Goal: Information Seeking & Learning: Compare options

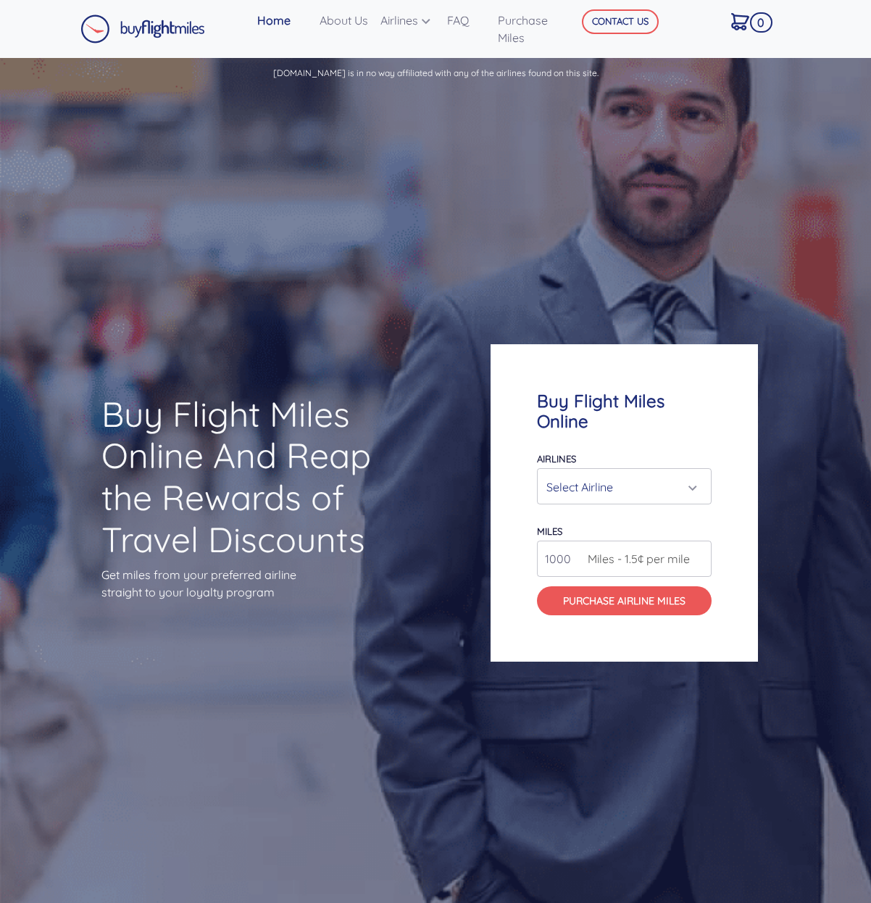
click at [690, 485] on div "Select Airline" at bounding box center [620, 487] width 147 height 28
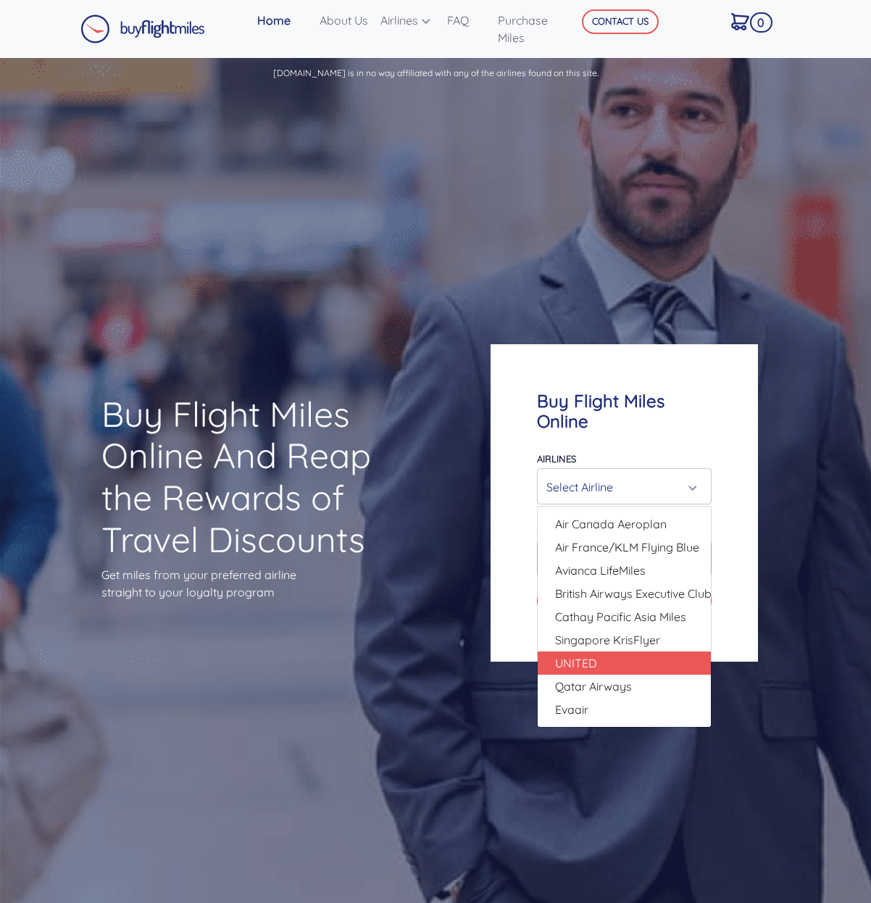
click at [588, 661] on span "UNITED" at bounding box center [576, 663] width 42 height 17
select select "UNITED"
type input "80000"
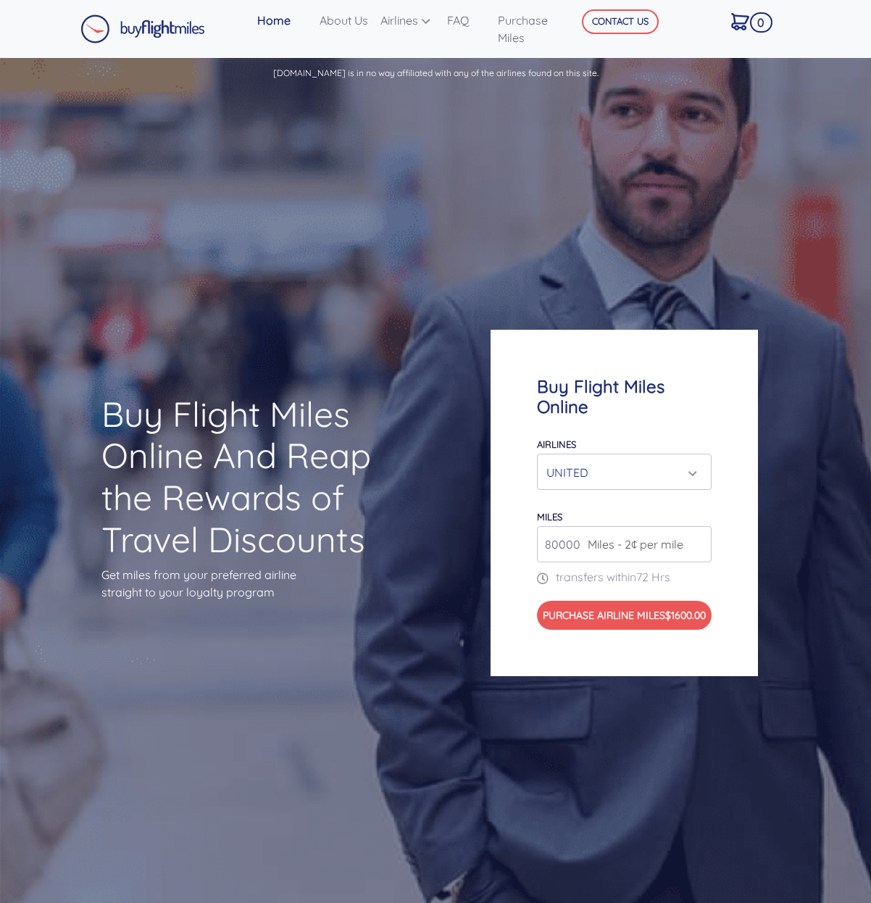
click at [691, 462] on div "UNITED" at bounding box center [620, 473] width 147 height 28
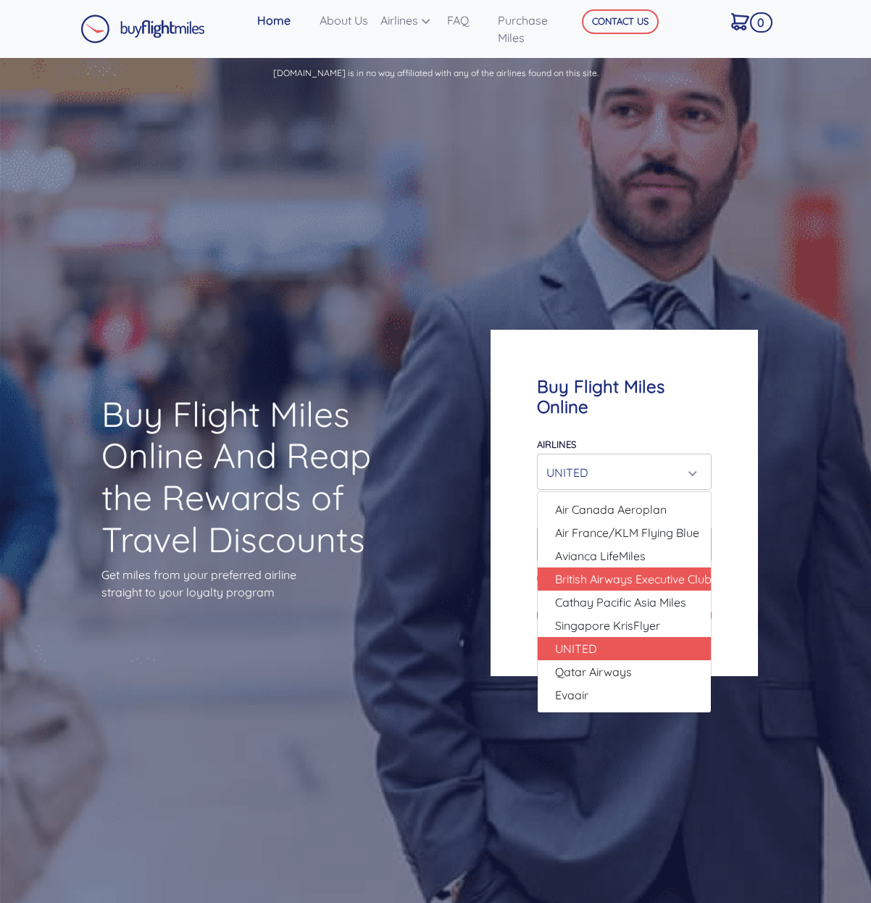
click at [655, 570] on span "British Airways Executive Club" at bounding box center [633, 578] width 157 height 17
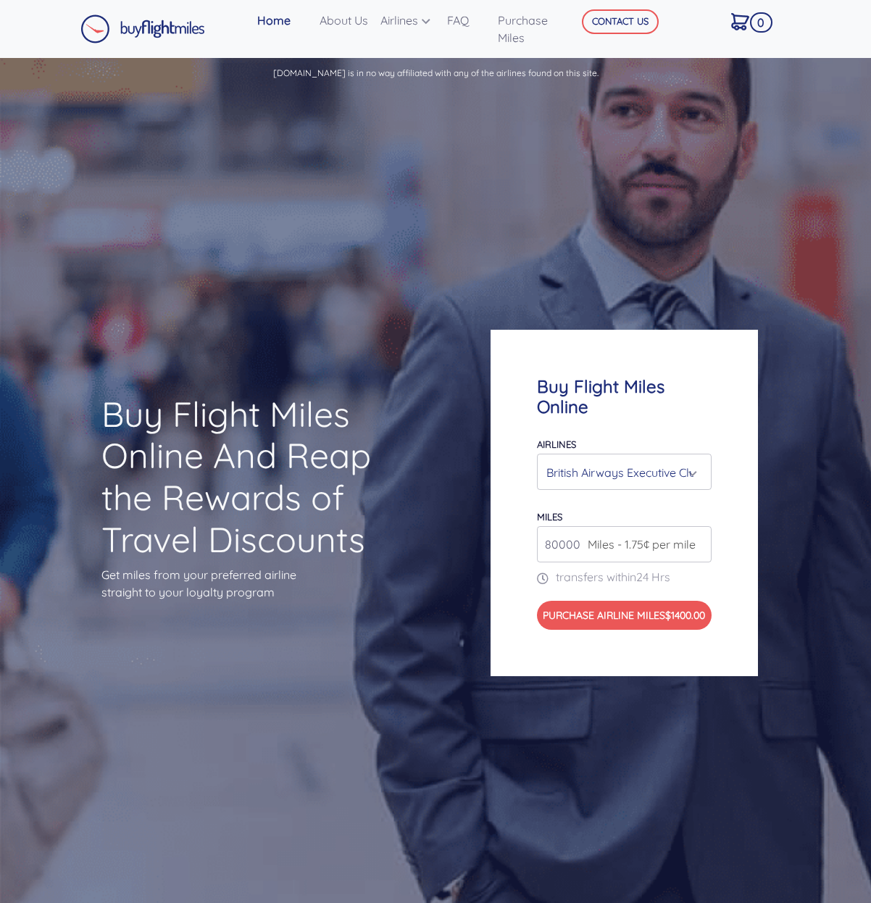
click at [694, 462] on div "British Airways Executive Club" at bounding box center [620, 473] width 147 height 28
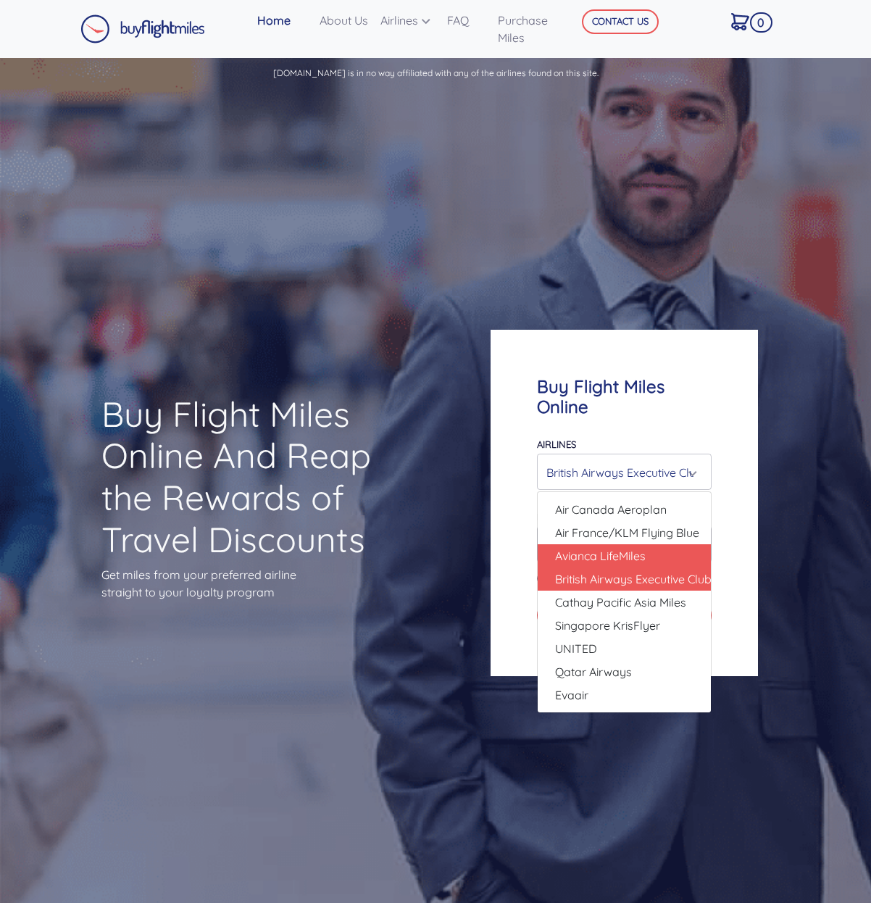
scroll to position [75, 0]
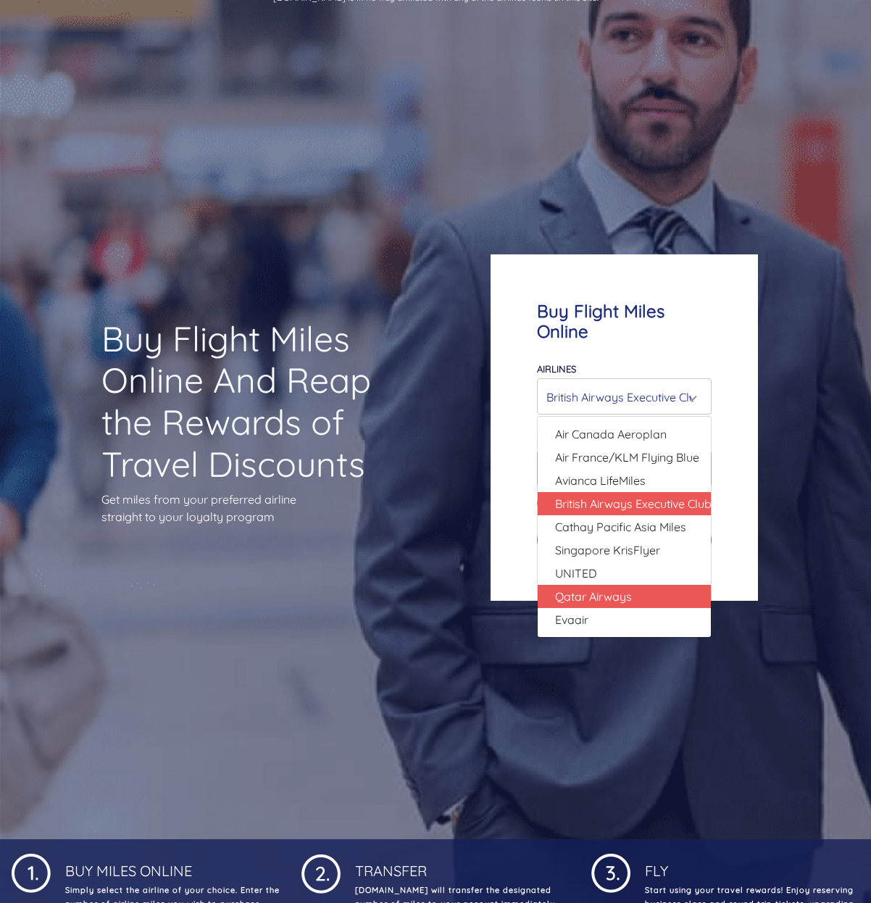
click at [605, 588] on span "Qatar Airways" at bounding box center [593, 596] width 77 height 17
select select "Qatar Airways"
type input "10000"
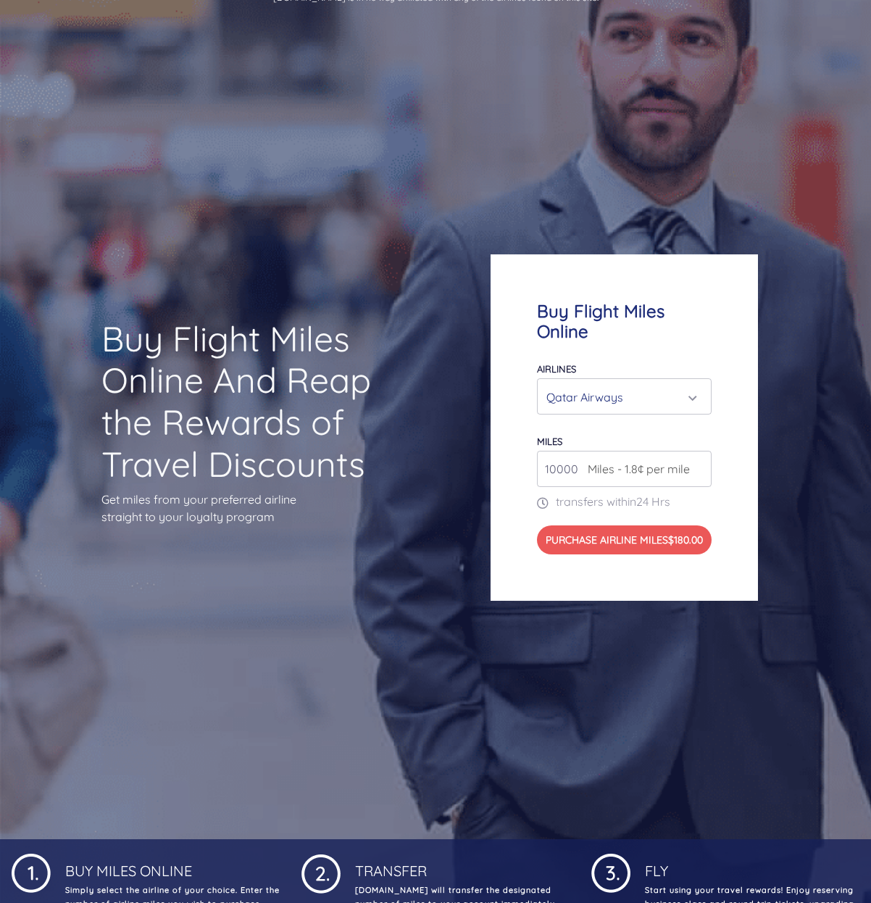
click at [686, 388] on div "Qatar Airways" at bounding box center [620, 397] width 147 height 28
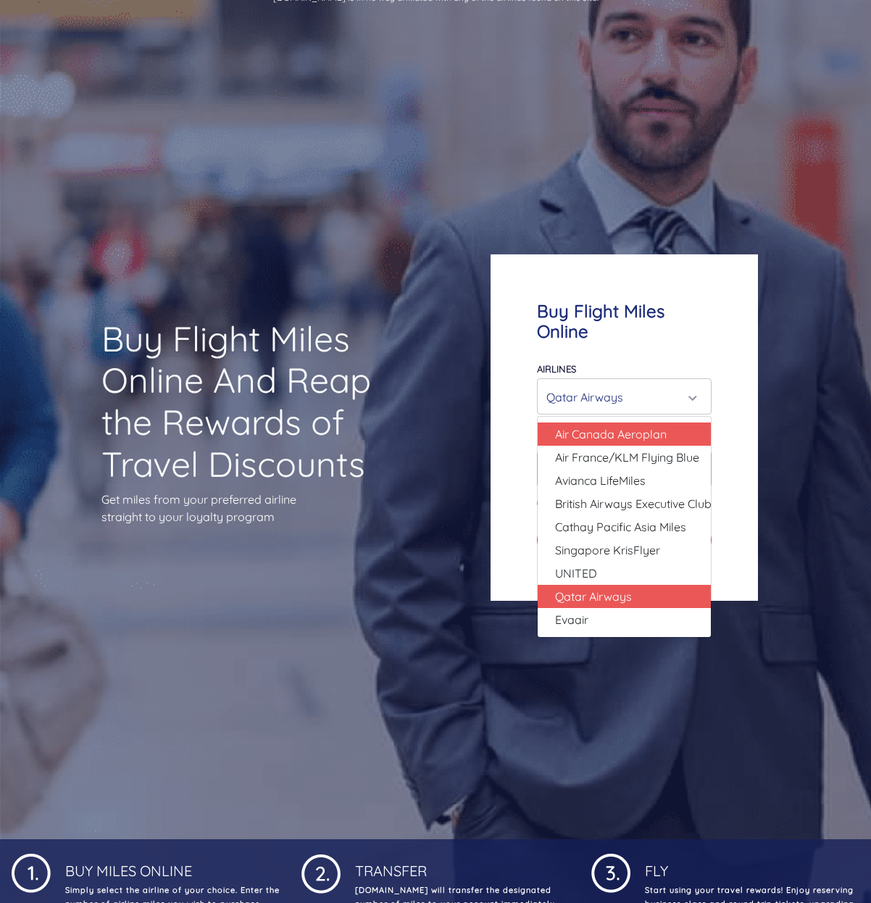
click at [647, 426] on span "Air Canada Aeroplan" at bounding box center [611, 434] width 112 height 17
select select "Air Canada Aeroplan"
type input "80000"
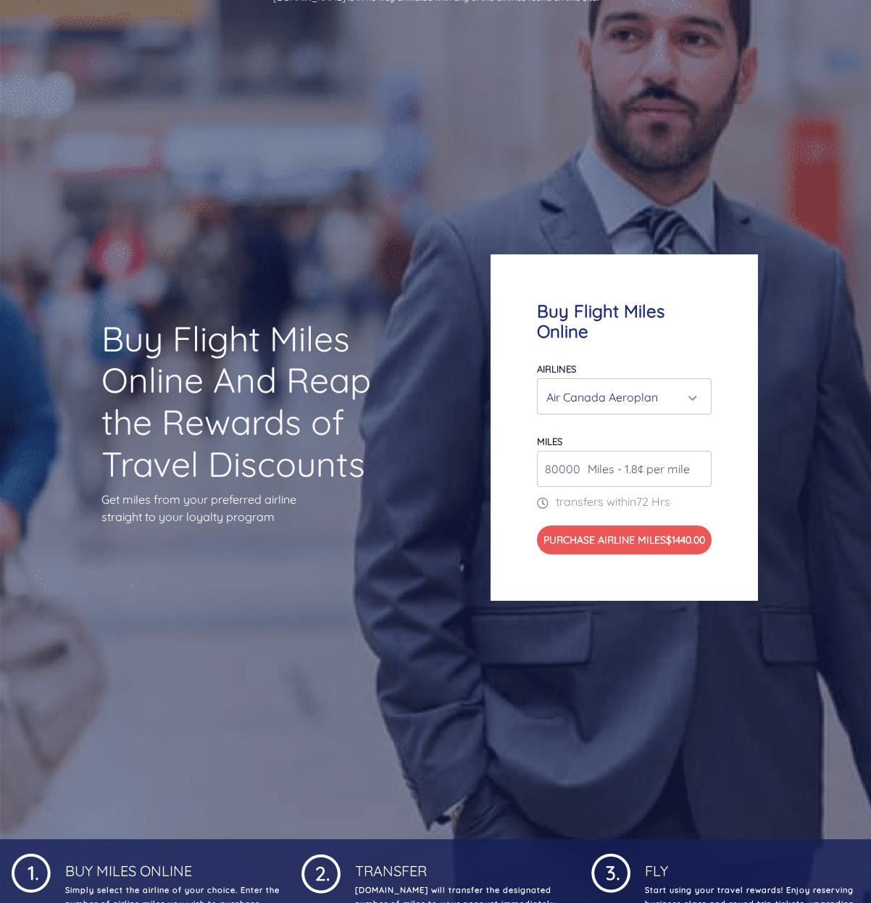
click at [692, 388] on div "Air Canada Aeroplan" at bounding box center [620, 397] width 147 height 28
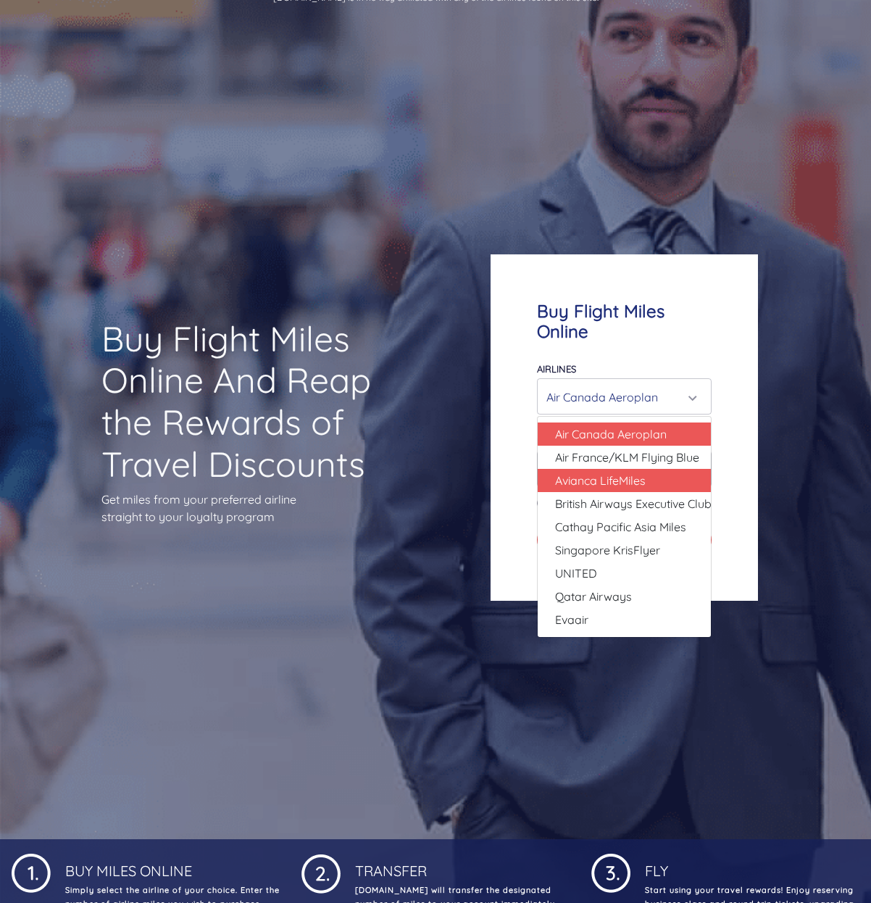
click at [665, 469] on link "Avianca LifeMiles" at bounding box center [624, 480] width 173 height 23
select select "Avianca LifeMiles"
type input "49000"
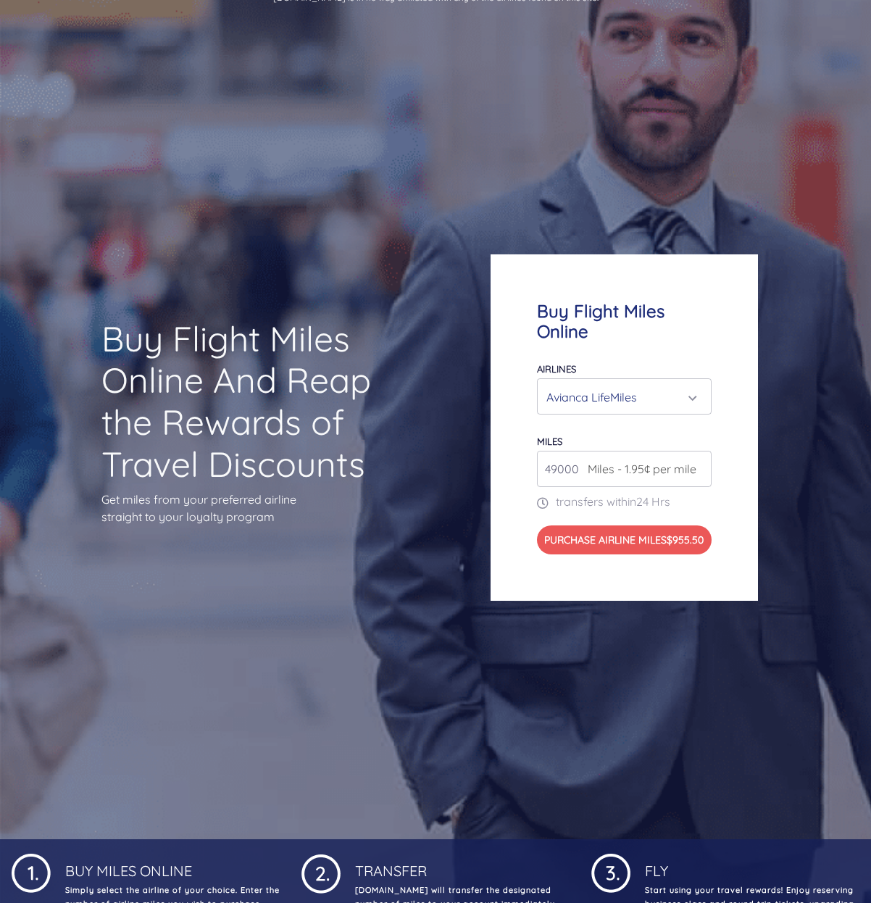
click at [686, 383] on div "Avianca LifeMiles" at bounding box center [620, 397] width 147 height 28
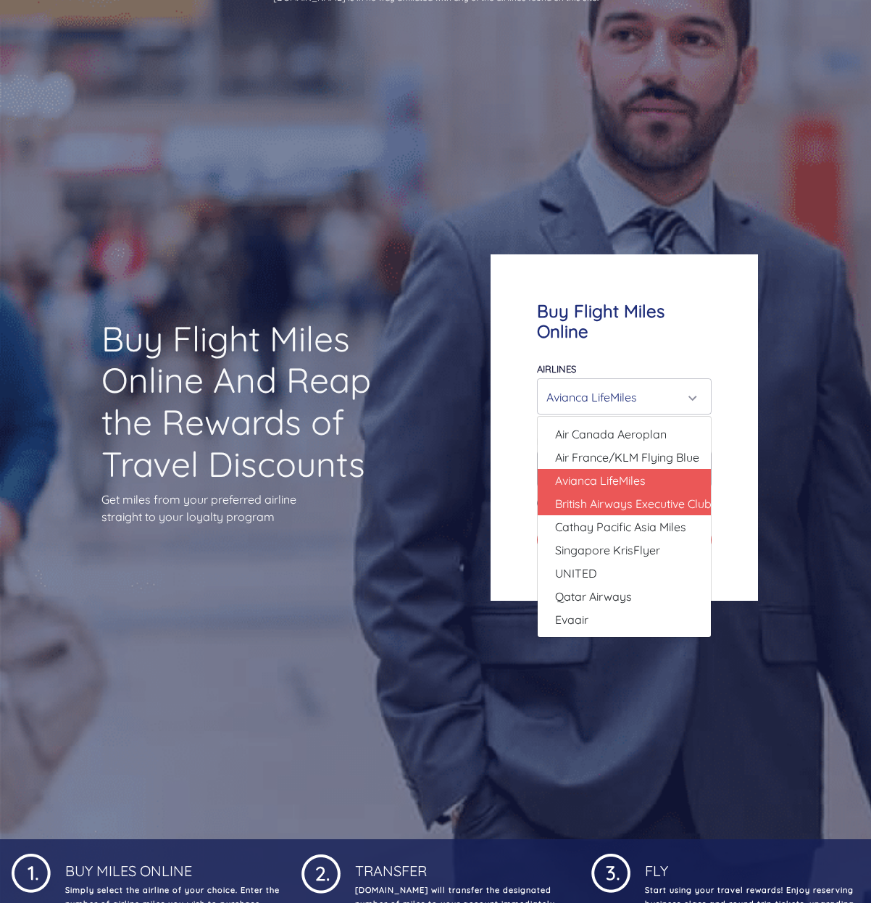
click at [634, 497] on span "British Airways Executive Club" at bounding box center [633, 503] width 157 height 17
select select "British Airways Executive Club"
type input "80000"
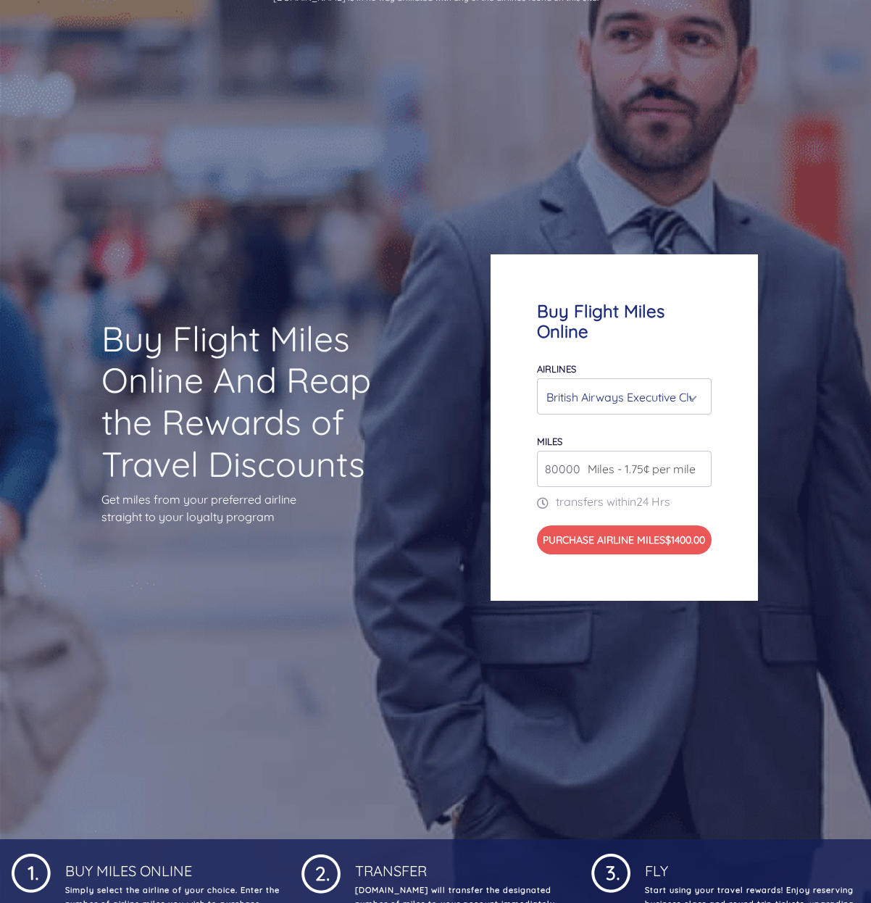
click at [692, 383] on div "British Airways Executive Club" at bounding box center [620, 397] width 147 height 28
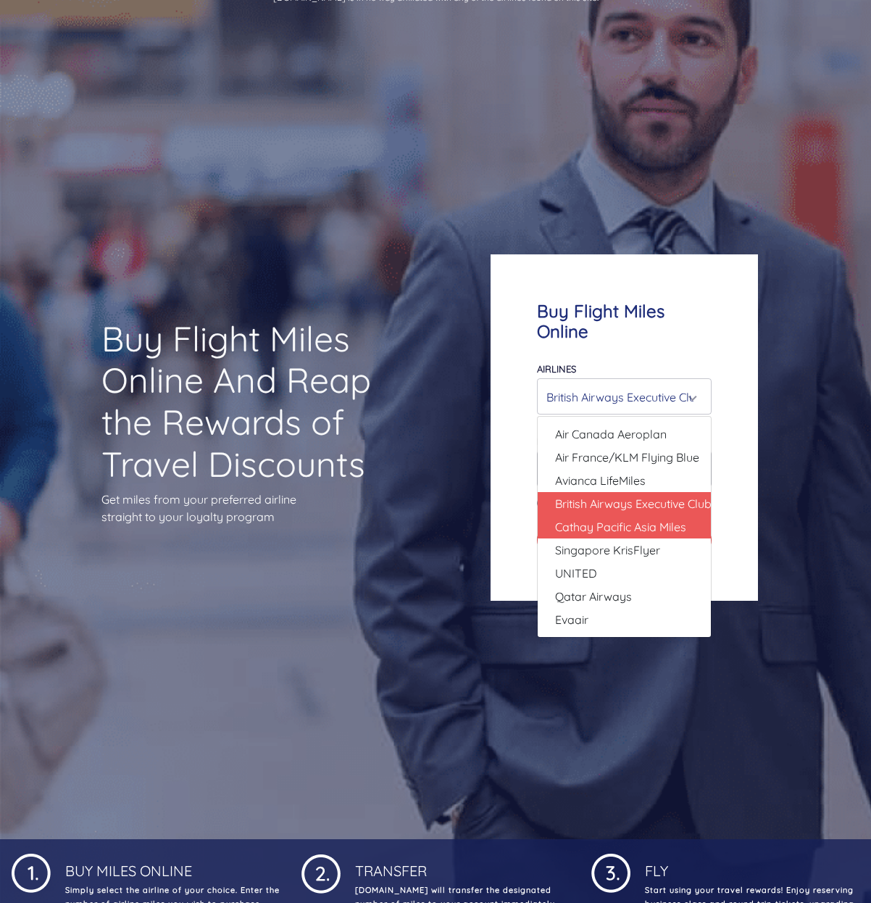
click at [645, 518] on span "Cathay Pacific Asia Miles" at bounding box center [620, 526] width 131 height 17
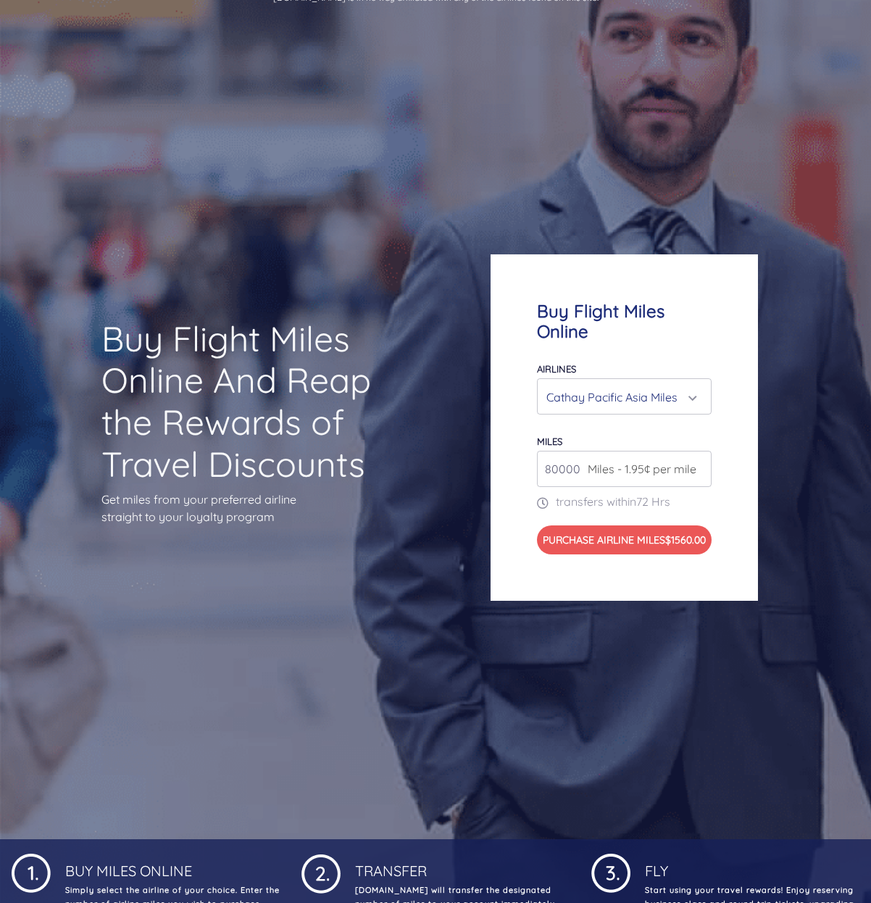
click at [686, 386] on div "Cathay Pacific Asia Miles" at bounding box center [620, 397] width 147 height 28
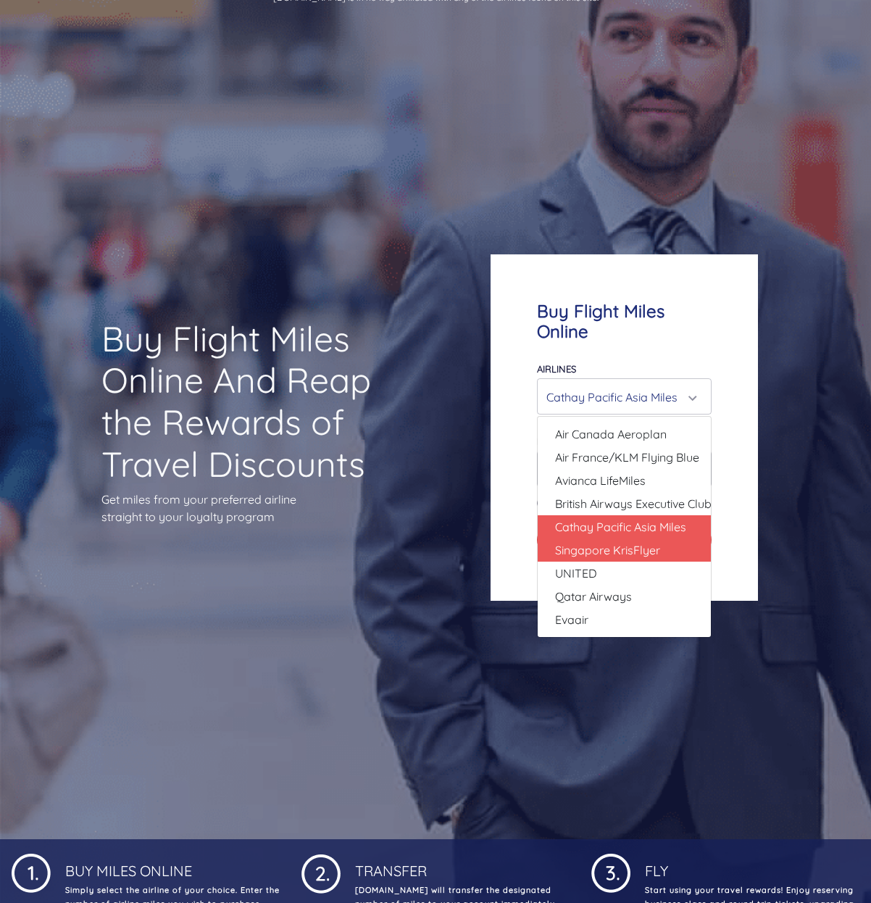
click at [637, 541] on span "Singapore KrisFlyer" at bounding box center [607, 549] width 105 height 17
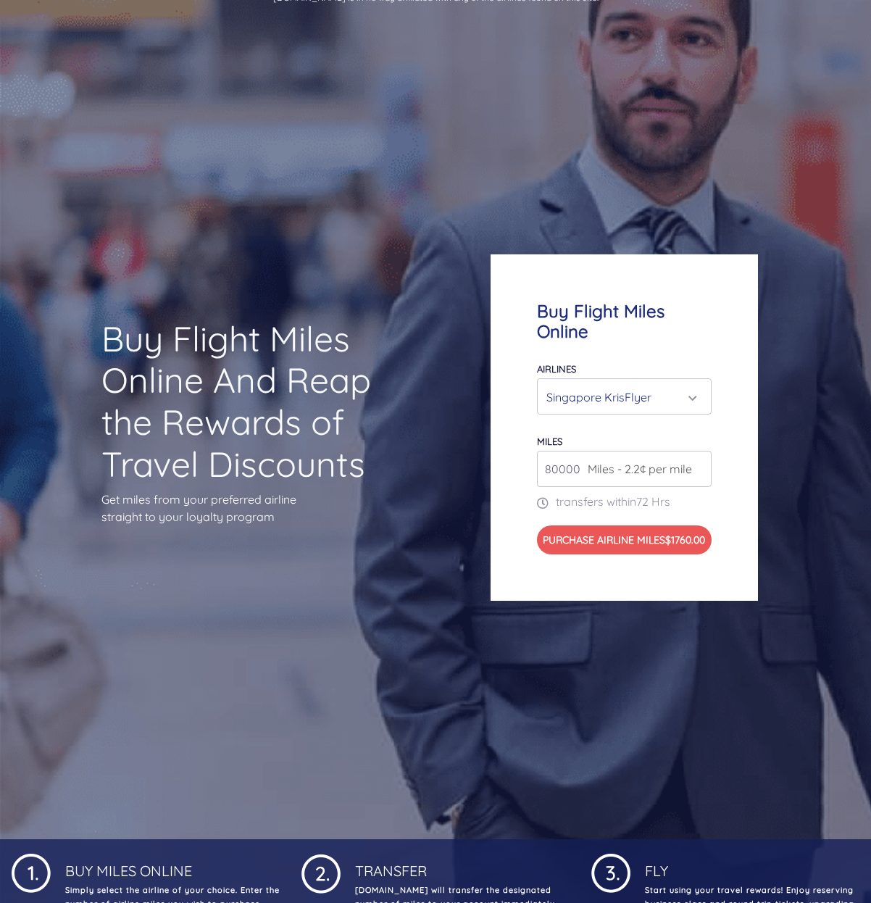
click at [684, 383] on div "Singapore KrisFlyer" at bounding box center [620, 397] width 147 height 28
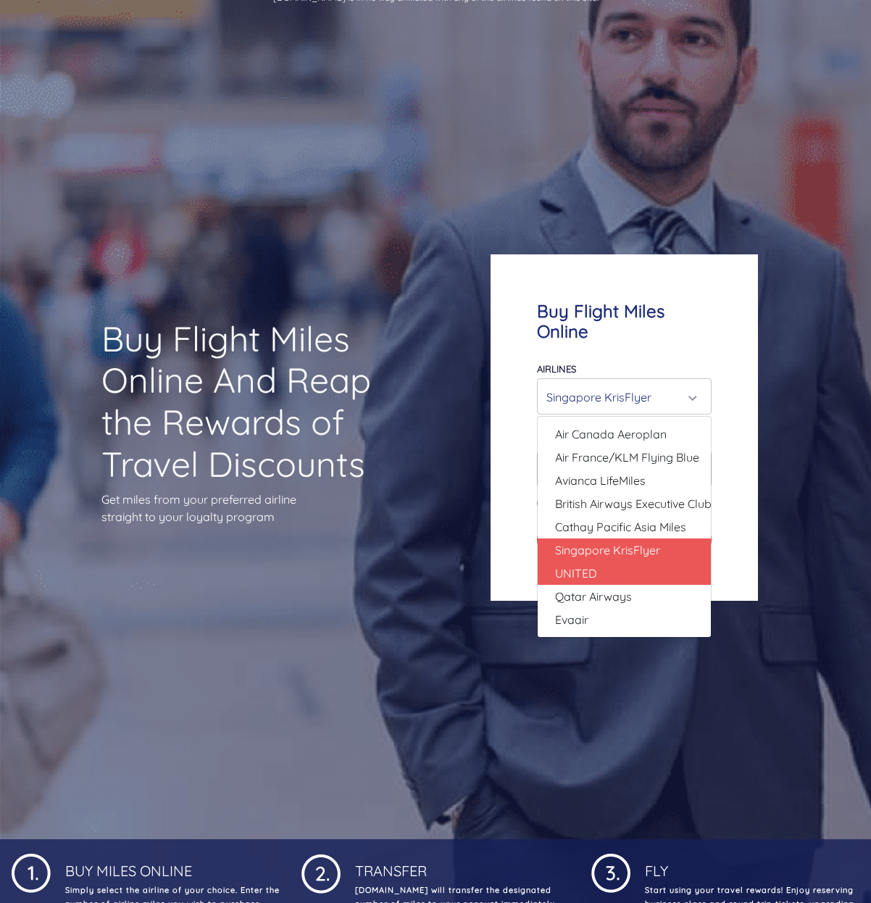
click at [605, 562] on link "UNITED" at bounding box center [624, 573] width 173 height 23
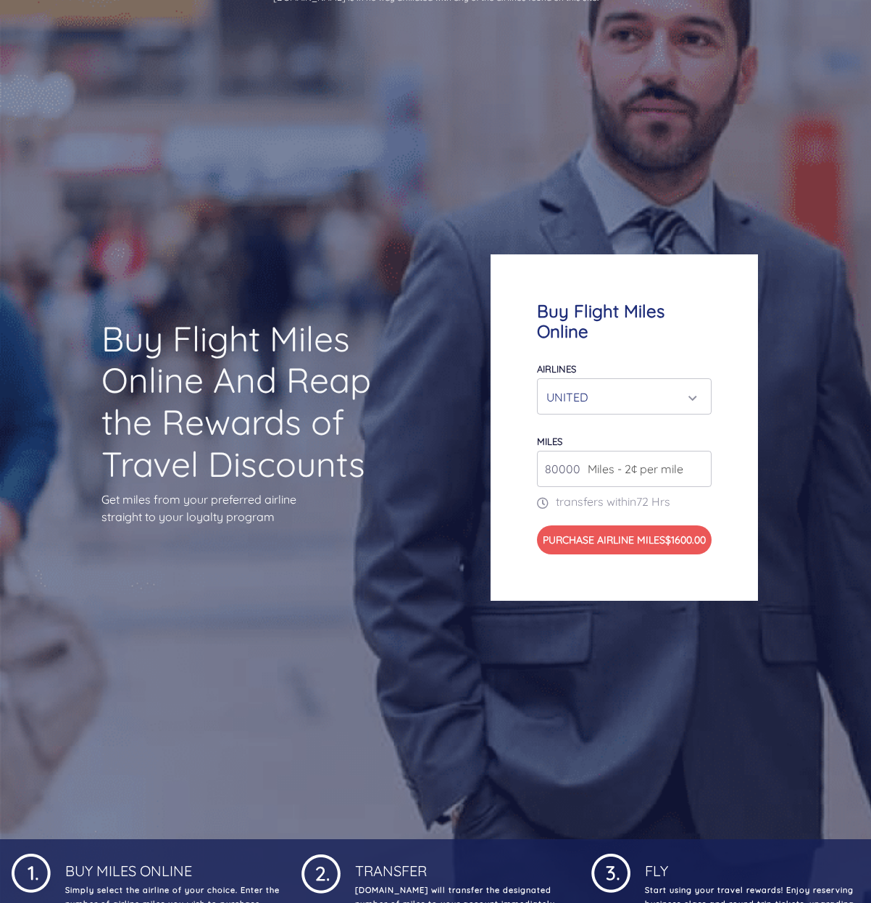
click at [691, 384] on div "UNITED" at bounding box center [620, 397] width 147 height 28
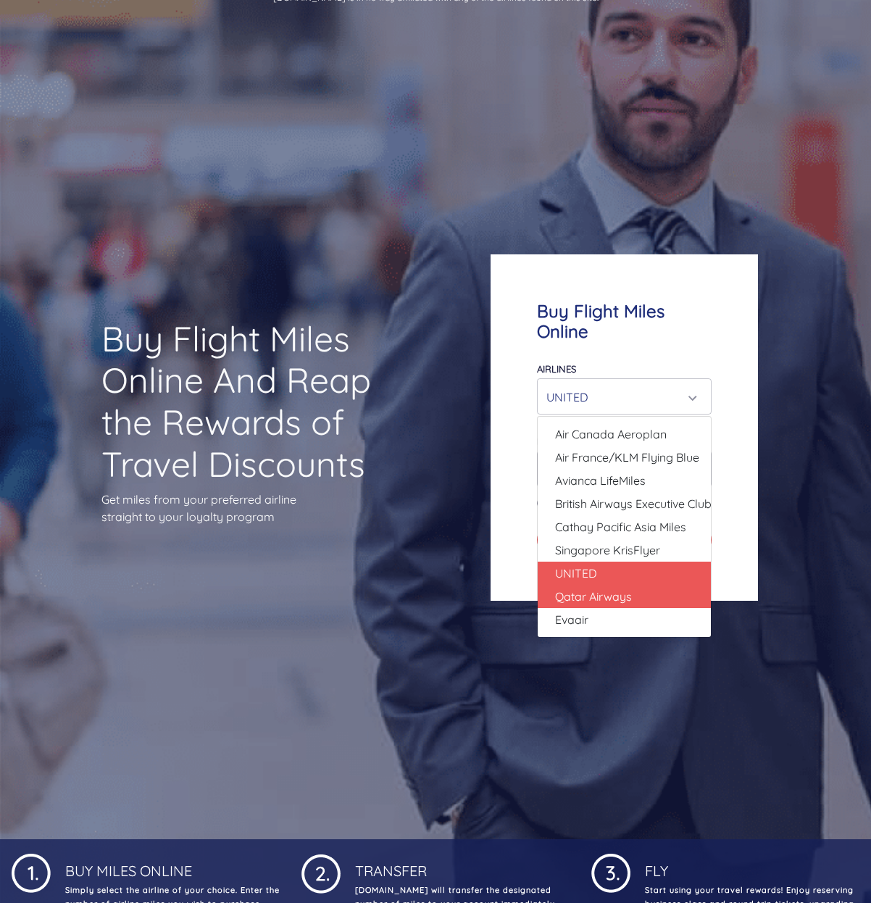
click at [626, 591] on span "Qatar Airways" at bounding box center [593, 596] width 77 height 17
select select "Qatar Airways"
type input "10000"
